Goal: Transaction & Acquisition: Subscribe to service/newsletter

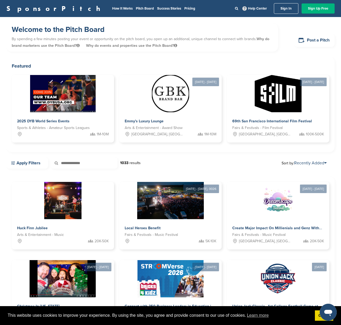
click at [313, 8] on link "Sign Up Free" at bounding box center [317, 8] width 33 height 10
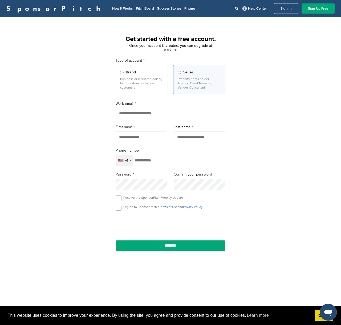
click at [133, 116] on input "email" at bounding box center [170, 113] width 110 height 11
type input "**********"
type input "******"
type input "*****"
type input "**********"
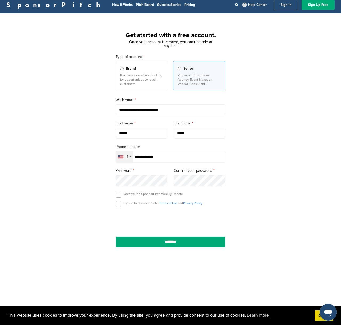
scroll to position [3, 0]
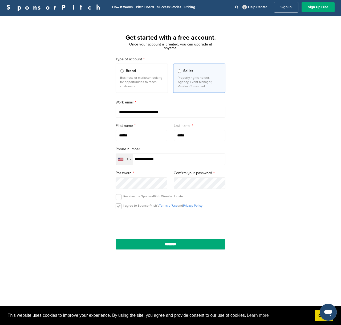
click at [119, 207] on label at bounding box center [118, 207] width 6 height 6
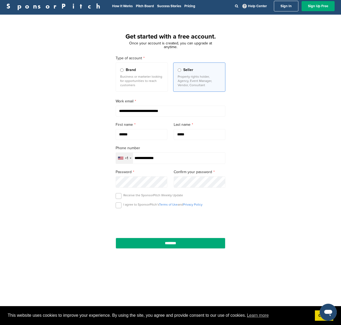
scroll to position [3, 0]
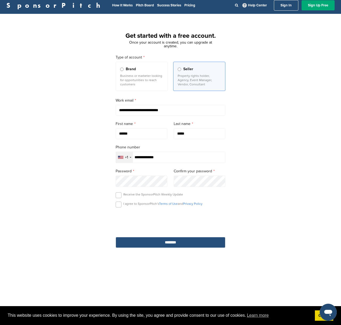
click at [161, 243] on input "********" at bounding box center [170, 242] width 110 height 11
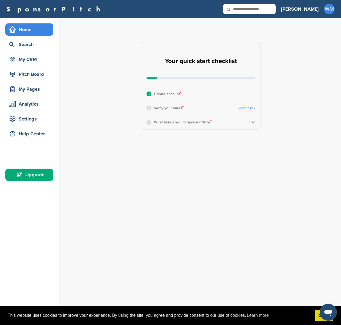
click at [255, 123] on div "3 What brings you to SponsorPitch? *" at bounding box center [200, 122] width 119 height 14
click at [253, 123] on img at bounding box center [253, 122] width 4 height 4
click at [216, 141] on span "Choose an account type:" at bounding box center [197, 139] width 81 height 5
click at [185, 159] on li "Looking for Sponsors" at bounding box center [201, 160] width 92 height 9
click at [169, 141] on span "Looking for Sponsors" at bounding box center [197, 139] width 81 height 5
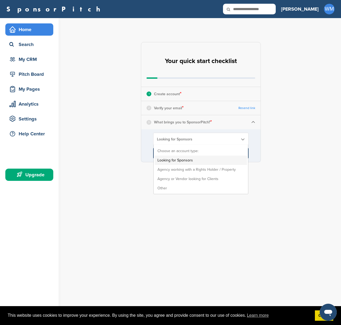
click at [177, 159] on li "Looking for Sponsors" at bounding box center [201, 160] width 92 height 9
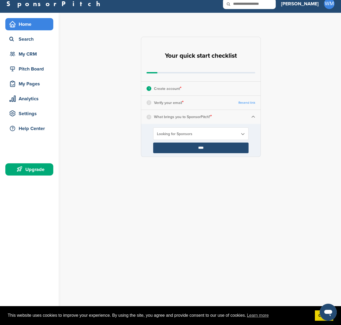
scroll to position [5, 0]
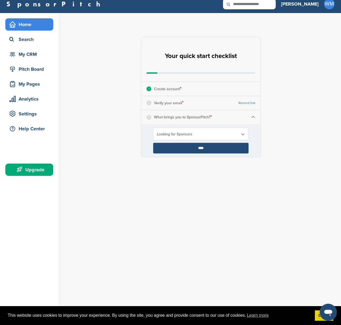
click at [24, 26] on div "Home" at bounding box center [30, 25] width 45 height 10
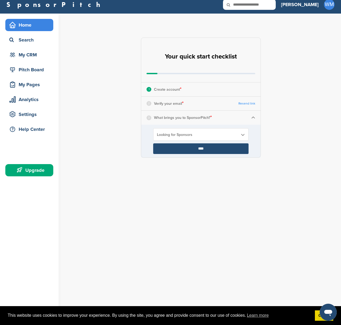
scroll to position [0, 0]
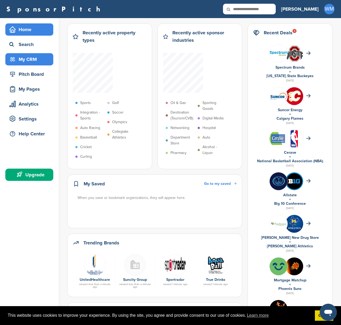
click at [26, 56] on div "My CRM" at bounding box center [30, 60] width 45 height 10
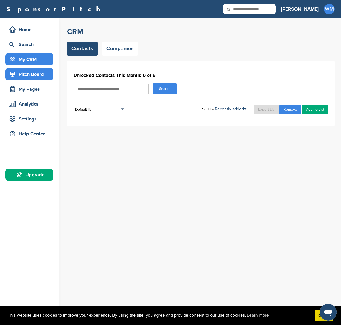
click at [29, 74] on div "Pitch Board" at bounding box center [30, 74] width 45 height 10
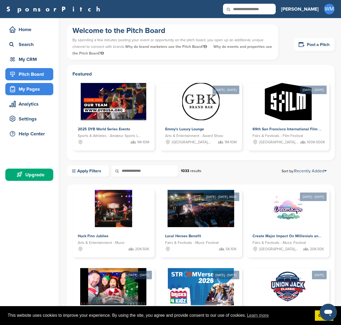
click at [34, 89] on div "My Pages" at bounding box center [30, 89] width 45 height 10
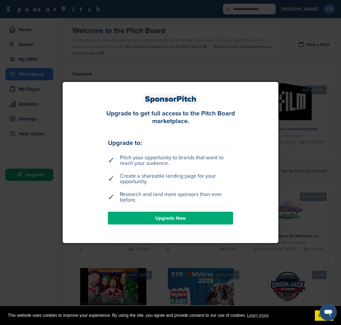
click at [239, 74] on div at bounding box center [170, 162] width 341 height 325
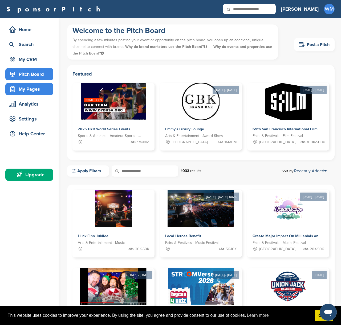
click at [28, 91] on div "My Pages" at bounding box center [30, 89] width 45 height 10
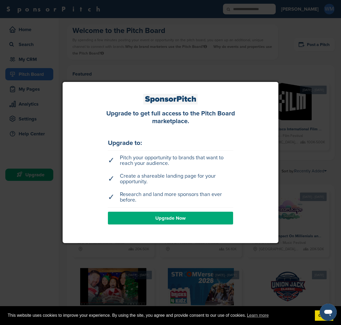
click at [198, 59] on div at bounding box center [170, 162] width 341 height 325
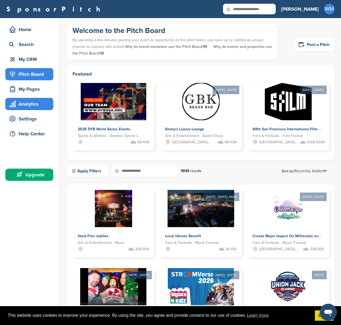
click at [39, 105] on div "Analytics" at bounding box center [30, 104] width 45 height 10
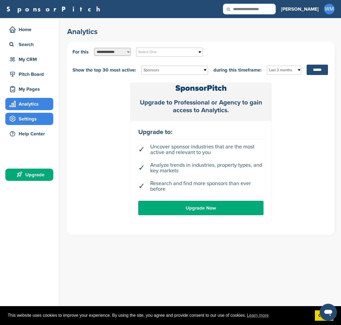
click at [27, 119] on div "Settings" at bounding box center [30, 119] width 45 height 10
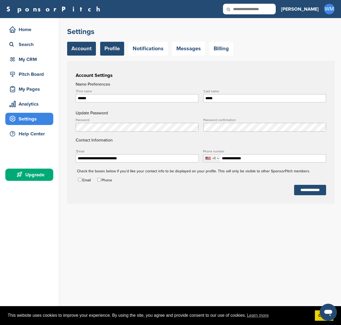
click at [105, 49] on link "Profile" at bounding box center [112, 49] width 24 height 14
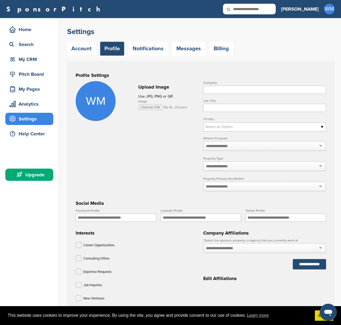
click at [284, 130] on span "Select an Option" at bounding box center [260, 127] width 111 height 6
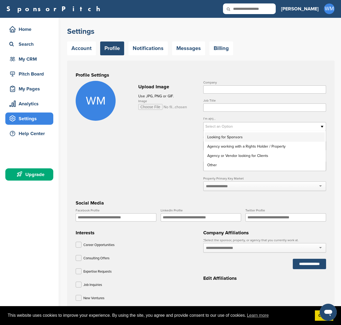
click at [257, 141] on li "Looking for Sponsors" at bounding box center [264, 137] width 120 height 9
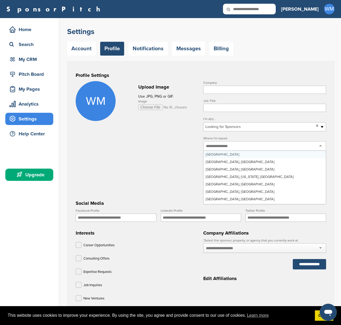
click at [261, 150] on div at bounding box center [264, 146] width 123 height 10
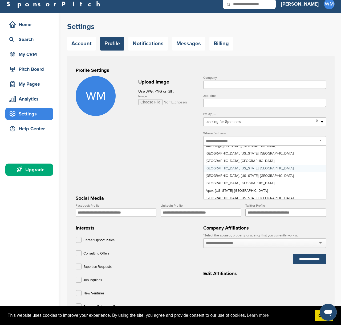
scroll to position [213, 0]
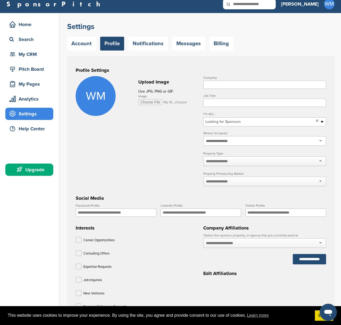
click at [246, 143] on div at bounding box center [264, 141] width 123 height 10
type input "**********"
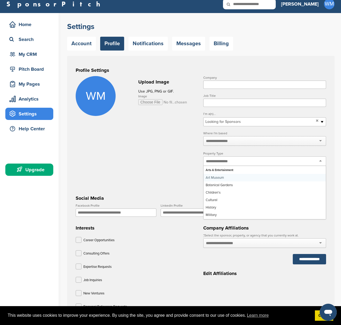
click at [251, 140] on div at bounding box center [264, 141] width 123 height 10
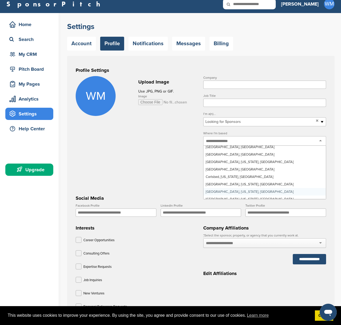
scroll to position [1432, 0]
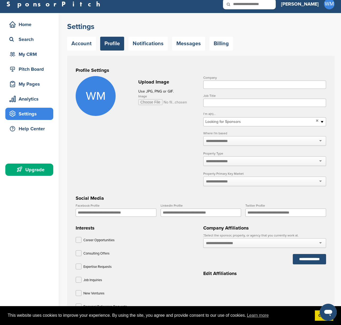
click at [159, 151] on form "**********" at bounding box center [201, 209] width 250 height 267
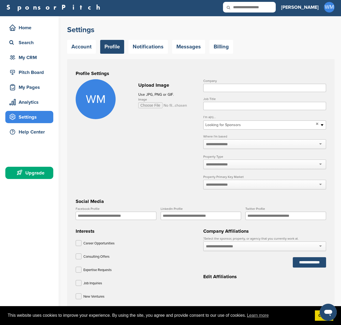
click at [241, 89] on input "Company" at bounding box center [264, 88] width 123 height 8
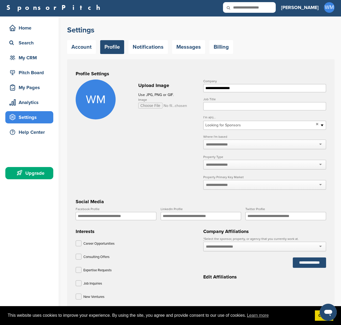
scroll to position [0, 0]
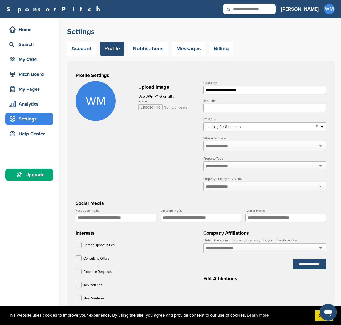
type input "**********"
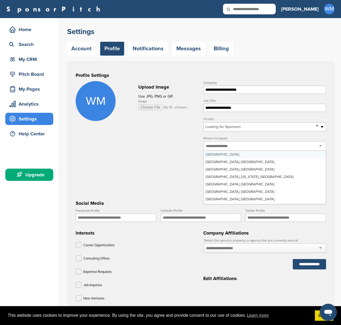
type input "*"
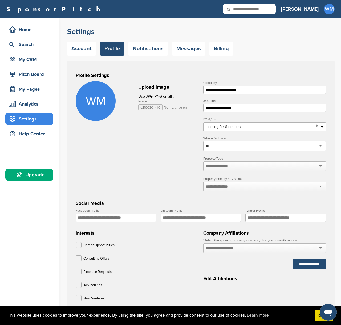
type input "*"
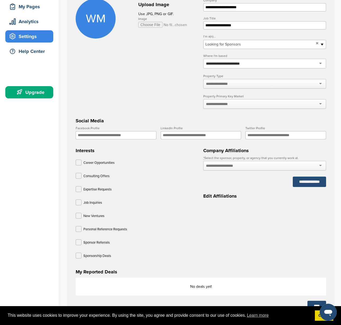
scroll to position [81, 0]
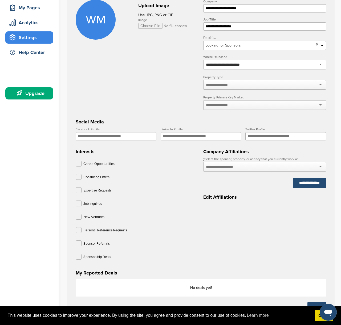
type input "**********"
click at [143, 137] on input "Facebook Profile" at bounding box center [116, 136] width 81 height 8
paste input "**********"
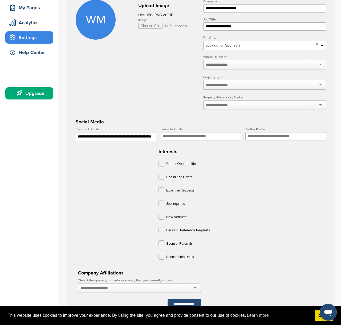
type input "**********"
click at [205, 139] on input "LinkedIn Profile" at bounding box center [200, 136] width 81 height 8
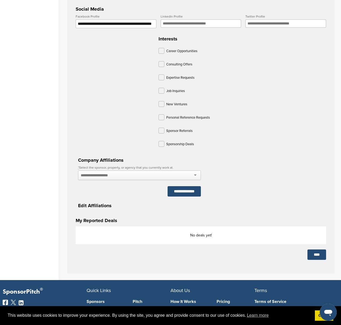
scroll to position [195, 0]
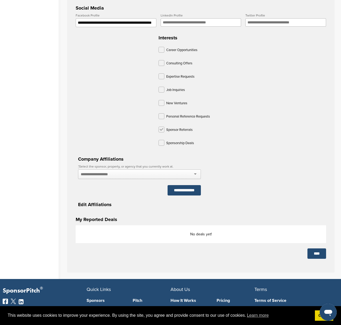
click at [158, 129] on label at bounding box center [161, 130] width 6 height 6
click at [158, 143] on label at bounding box center [161, 143] width 6 height 6
click at [201, 169] on div at bounding box center [139, 174] width 123 height 10
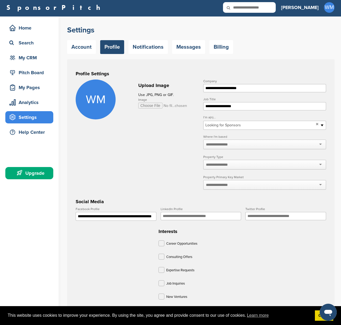
scroll to position [0, 0]
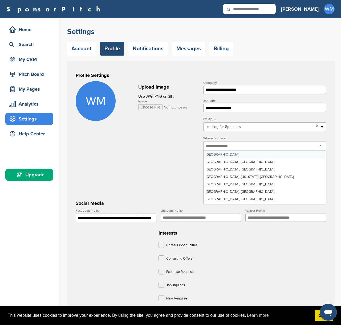
click at [238, 146] on div at bounding box center [264, 146] width 123 height 10
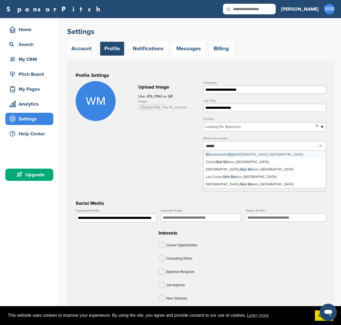
type input "******"
click at [183, 141] on form "**********" at bounding box center [201, 245] width 250 height 328
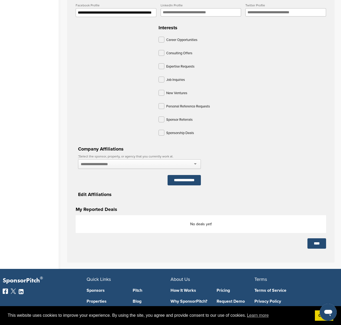
scroll to position [212, 0]
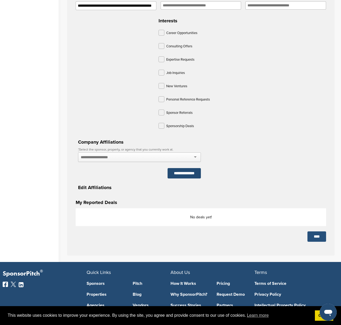
click at [317, 231] on input "****" at bounding box center [316, 236] width 19 height 10
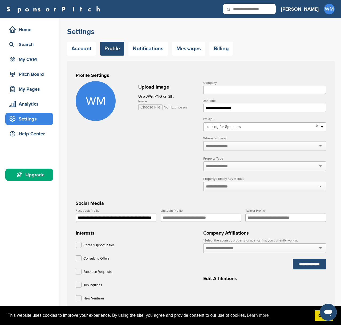
scroll to position [1, 0]
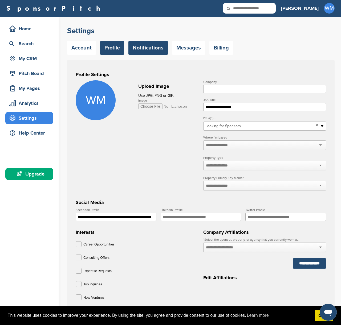
click at [146, 50] on link "Notifications" at bounding box center [147, 48] width 39 height 14
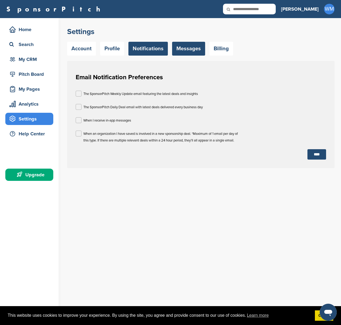
click at [190, 51] on link "Messages" at bounding box center [188, 49] width 33 height 14
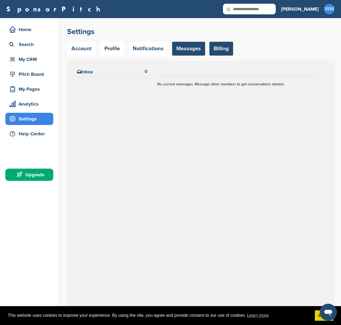
click at [225, 48] on link "Billing" at bounding box center [221, 49] width 24 height 14
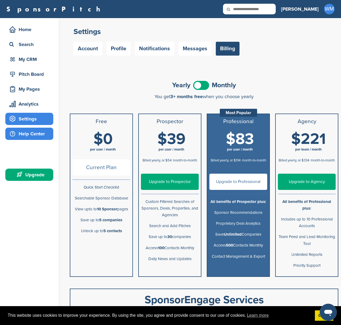
click at [34, 136] on div "Help Center" at bounding box center [30, 134] width 45 height 10
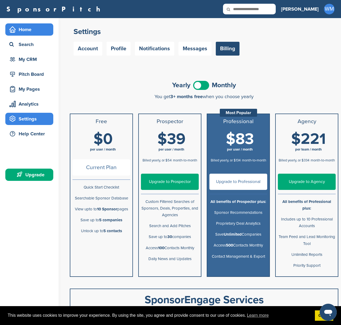
click at [30, 32] on div "Home" at bounding box center [30, 30] width 45 height 10
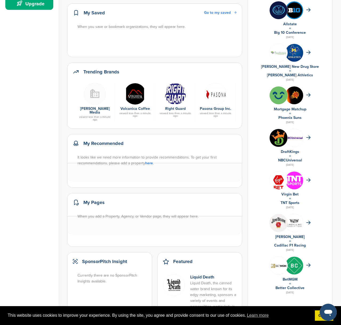
scroll to position [175, 0]
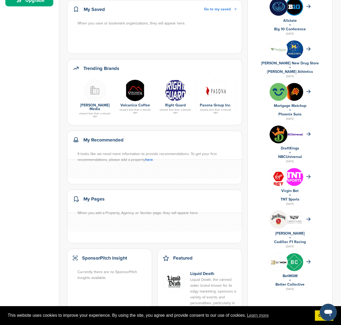
click at [97, 94] on img at bounding box center [95, 91] width 22 height 22
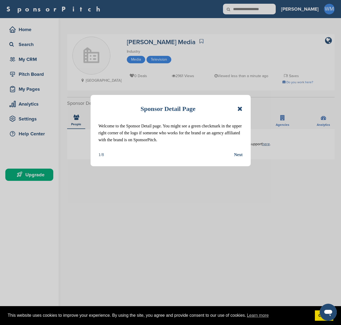
click at [239, 107] on icon at bounding box center [239, 109] width 5 height 6
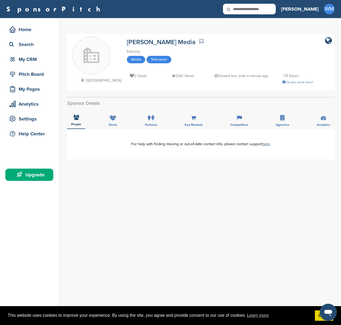
scroll to position [0, 0]
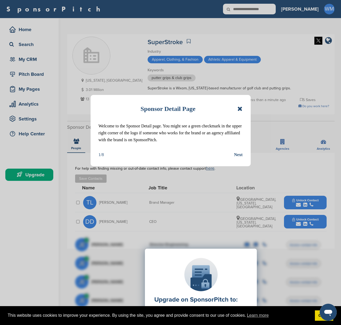
scroll to position [1, 0]
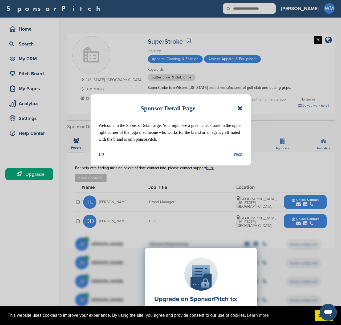
click at [240, 107] on icon at bounding box center [239, 108] width 5 height 6
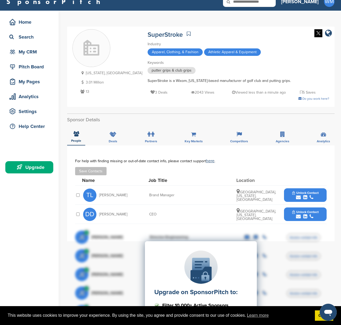
scroll to position [6, 0]
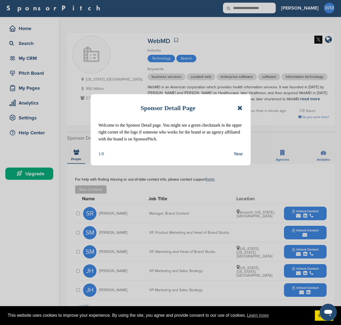
scroll to position [1, 0]
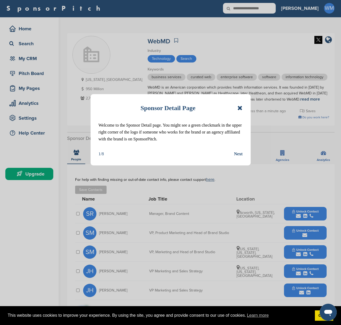
click at [240, 106] on icon at bounding box center [239, 108] width 5 height 6
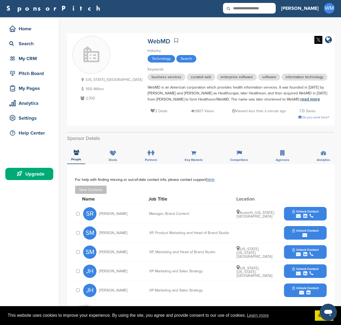
click at [300, 100] on link "read more" at bounding box center [310, 99] width 20 height 5
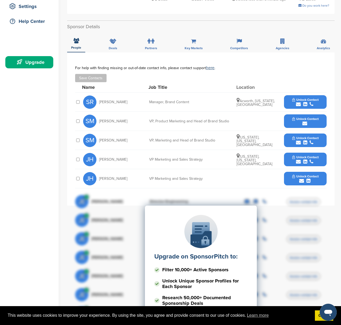
scroll to position [0, 0]
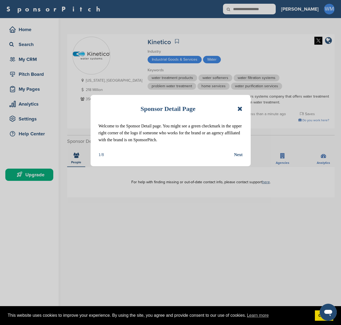
click at [240, 109] on icon at bounding box center [239, 109] width 5 height 6
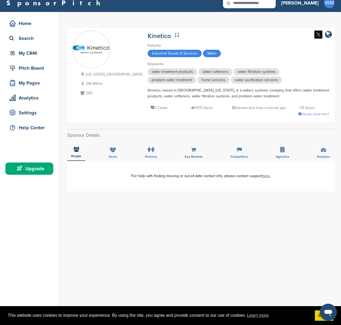
scroll to position [3, 0]
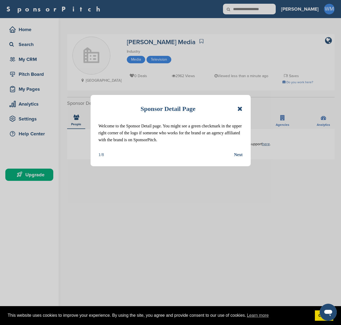
click at [240, 107] on icon at bounding box center [239, 109] width 5 height 6
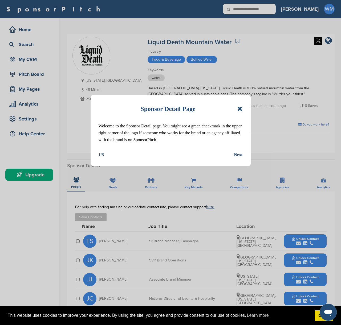
click at [239, 111] on icon at bounding box center [239, 109] width 5 height 6
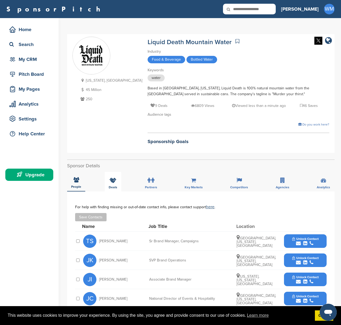
click at [113, 180] on icon at bounding box center [112, 180] width 7 height 5
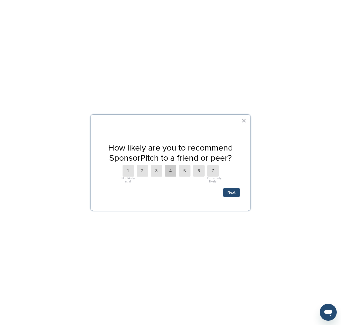
click at [173, 170] on label "4" at bounding box center [170, 170] width 11 height 11
click at [229, 189] on button "Next" at bounding box center [231, 193] width 16 height 10
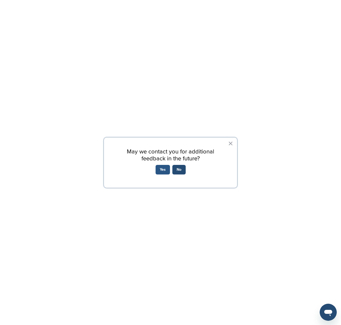
click at [165, 168] on button "Yes" at bounding box center [162, 170] width 14 height 10
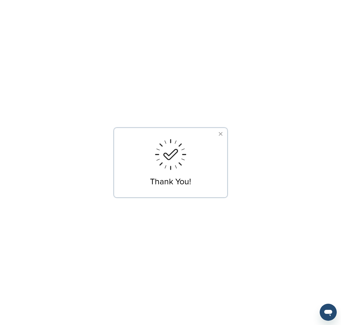
click at [218, 134] on button "×" at bounding box center [220, 134] width 5 height 9
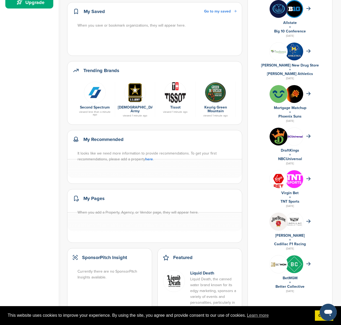
scroll to position [169, 0]
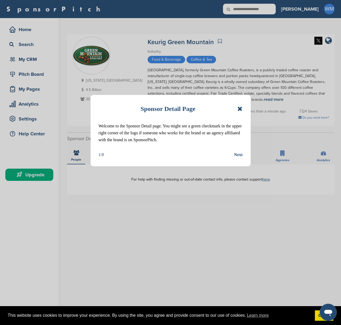
click at [240, 109] on icon at bounding box center [239, 109] width 5 height 6
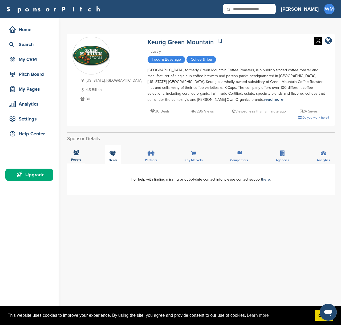
click at [113, 156] on div "Deals" at bounding box center [113, 155] width 16 height 20
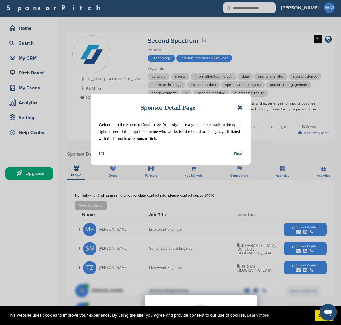
click at [241, 109] on icon at bounding box center [239, 107] width 5 height 6
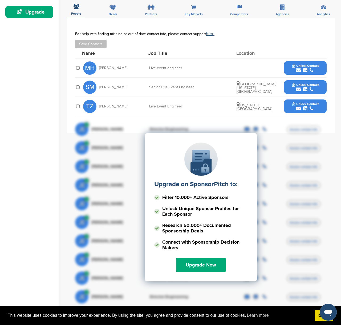
scroll to position [165, 0]
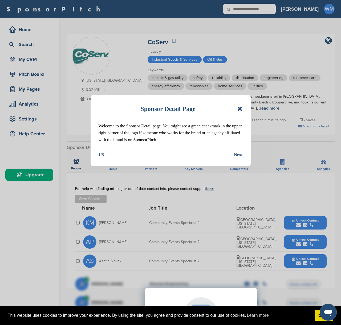
click at [237, 107] on icon at bounding box center [239, 109] width 5 height 6
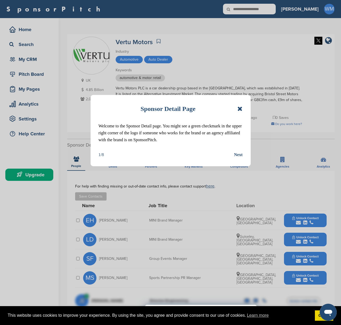
click at [240, 109] on icon at bounding box center [239, 109] width 5 height 6
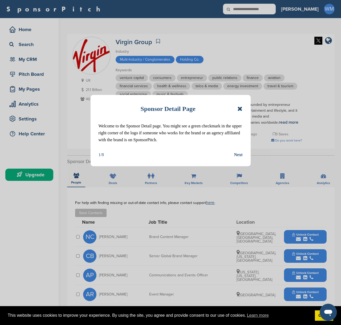
click at [239, 109] on icon at bounding box center [239, 109] width 5 height 6
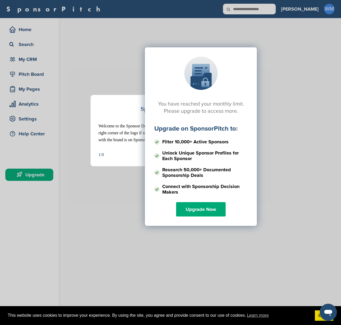
click at [290, 135] on div "You have reached your monthly limit. Please upgrade to access more. Upgrade on …" at bounding box center [200, 100] width 267 height 133
